Goal: Task Accomplishment & Management: Check status

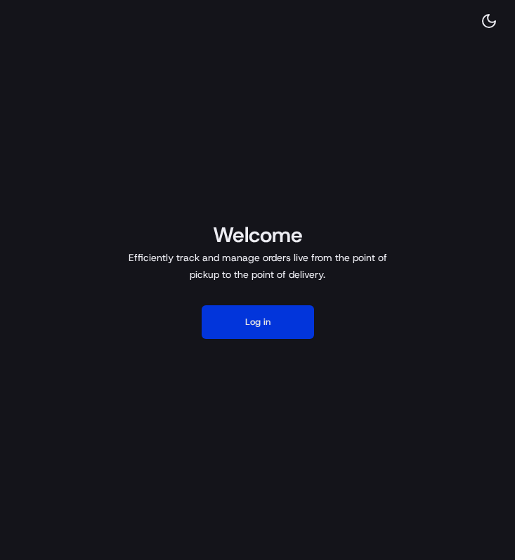
click at [252, 321] on button "Log in" at bounding box center [258, 323] width 112 height 34
